Goal: Check status

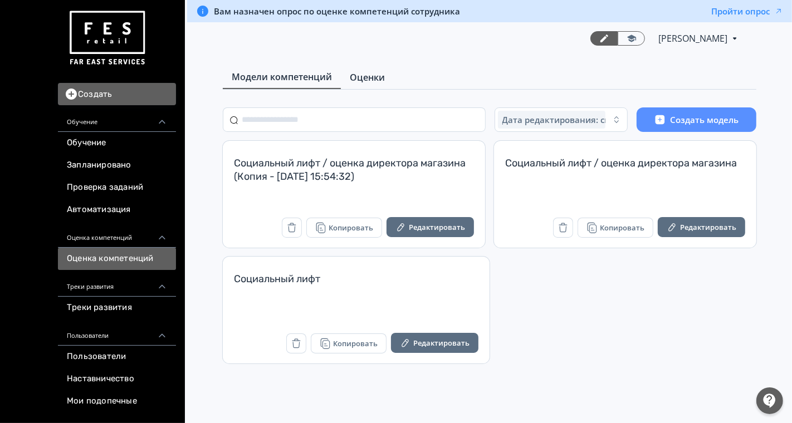
click at [362, 82] on span "Оценки" at bounding box center [367, 77] width 35 height 13
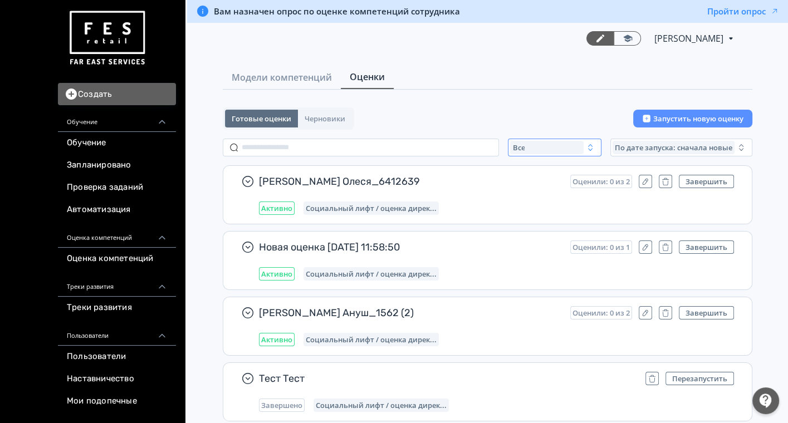
click at [550, 148] on div "Все" at bounding box center [546, 147] width 73 height 13
click at [538, 213] on span "Завершенные" at bounding box center [551, 213] width 58 height 11
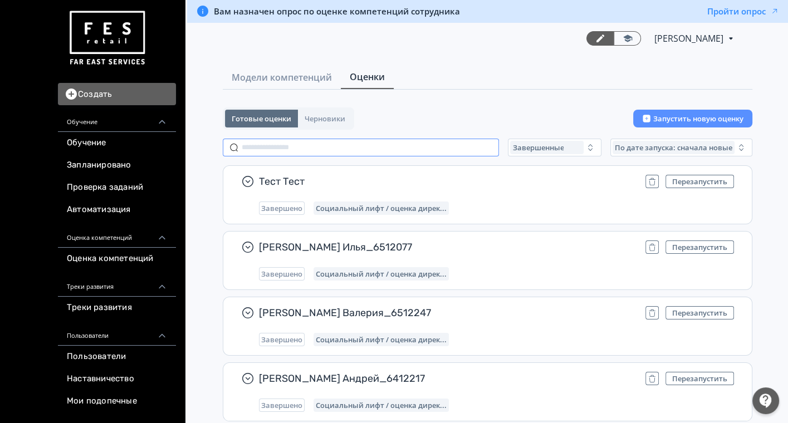
click at [331, 144] on input "text" at bounding box center [361, 148] width 276 height 18
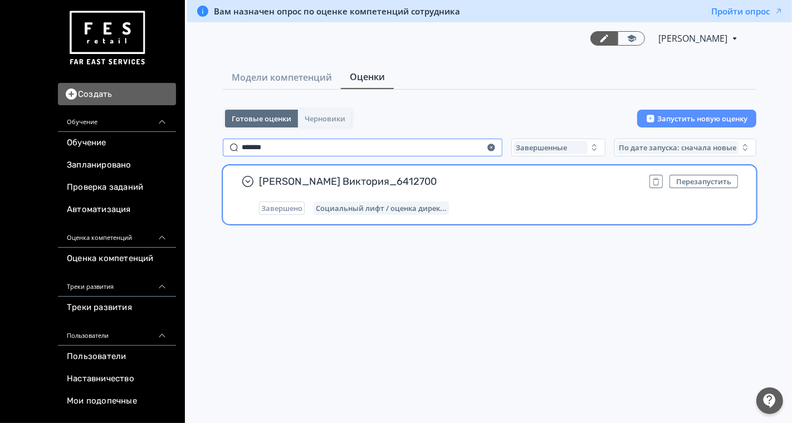
type input "*******"
click at [513, 193] on div "[PERSON_NAME] Виктория_6412700 Перезапустить Завершено Социальный лифт / оценка…" at bounding box center [498, 195] width 479 height 40
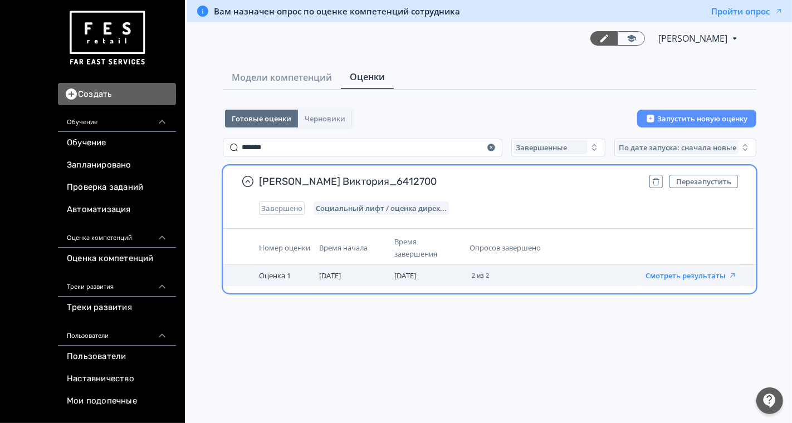
click at [663, 272] on button "Смотреть результаты" at bounding box center [690, 275] width 91 height 9
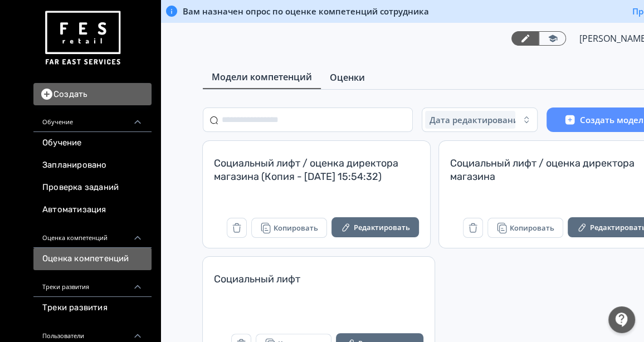
click at [343, 78] on span "Оценки" at bounding box center [347, 77] width 35 height 13
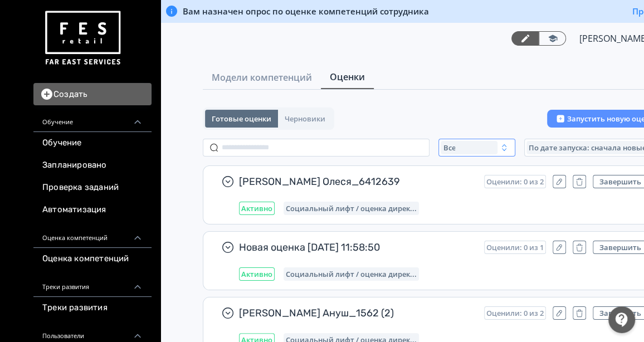
click at [479, 150] on div "Все" at bounding box center [468, 147] width 57 height 13
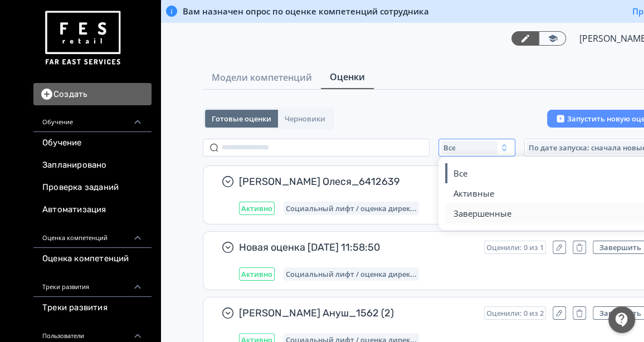
click at [478, 218] on span "Завершенные" at bounding box center [482, 213] width 58 height 11
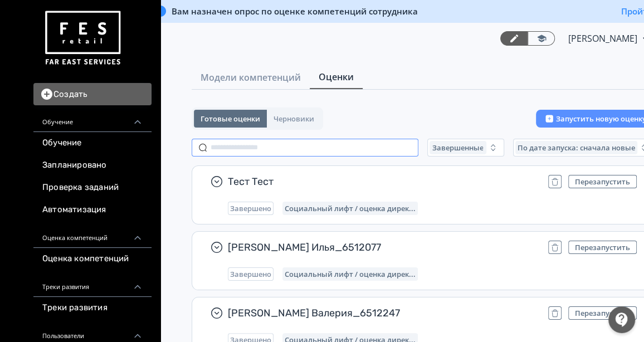
click at [308, 139] on input "text" at bounding box center [305, 148] width 227 height 18
type input "*"
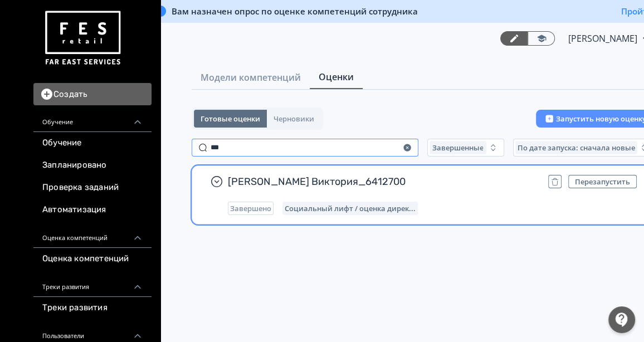
type input "***"
click at [450, 202] on div "Завершено Социальный лифт / оценка дирек..." at bounding box center [432, 208] width 409 height 13
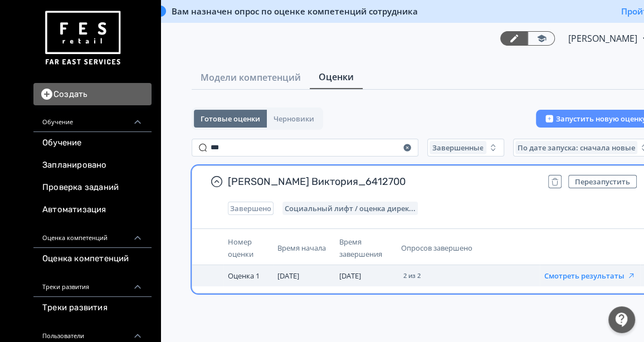
click at [581, 275] on button "Смотреть результаты" at bounding box center [589, 275] width 91 height 9
